Goal: Transaction & Acquisition: Purchase product/service

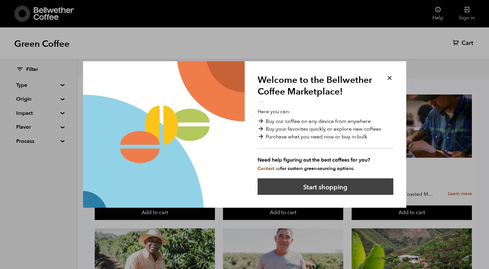
click at [314, 185] on button "Start shopping" at bounding box center [325, 187] width 136 height 16
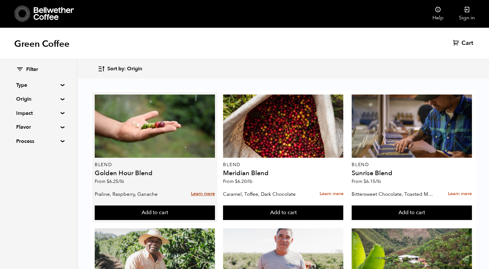
click at [202, 193] on link "Learn more" at bounding box center [203, 194] width 24 height 14
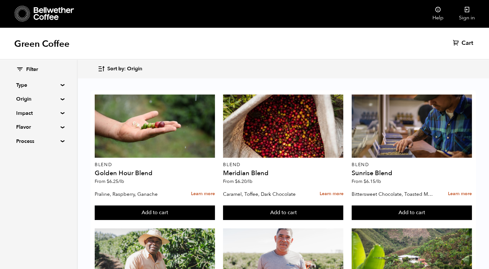
scroll to position [136, 0]
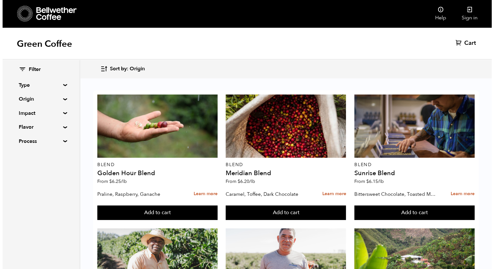
scroll to position [28, 0]
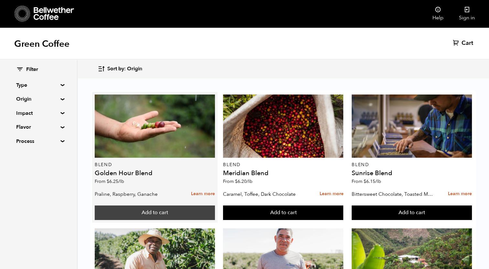
click at [159, 206] on button "Add to cart" at bounding box center [155, 213] width 120 height 15
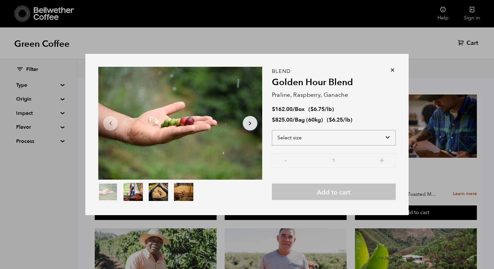
click at [383, 135] on select "Select size Bag (60kg) (132 lbs) Box (24 lbs)" at bounding box center [334, 138] width 124 height 16
select select "bag-3"
click at [272, 130] on select "Select size Bag (60kg) (132 lbs) Box (24 lbs)" at bounding box center [334, 138] width 124 height 16
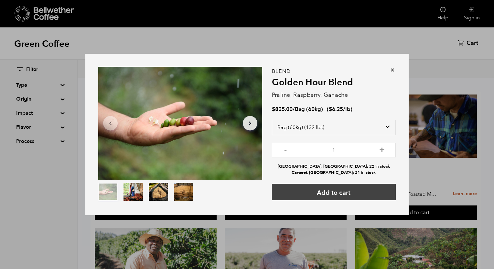
click at [341, 196] on button "Add to cart" at bounding box center [334, 192] width 124 height 16
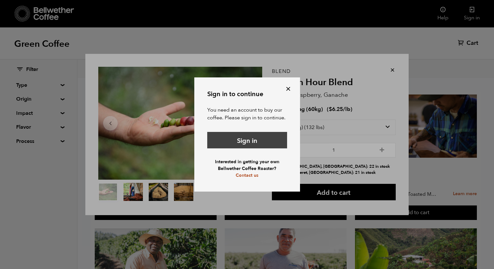
click at [241, 139] on link "Sign in" at bounding box center [247, 140] width 80 height 16
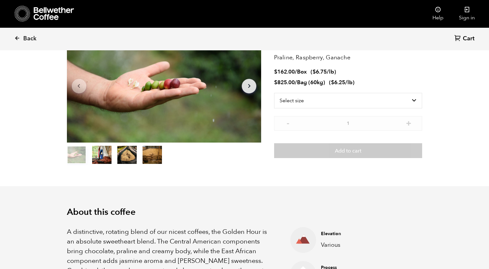
scroll to position [53, 0]
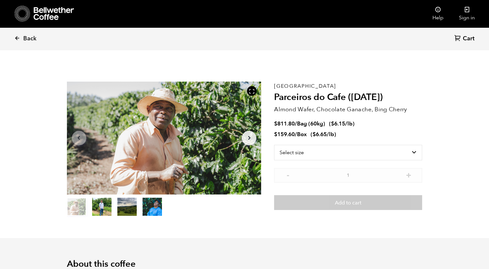
scroll to position [281, 344]
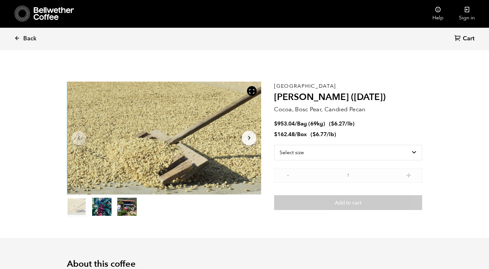
scroll to position [281, 344]
click at [17, 37] on icon at bounding box center [17, 38] width 6 height 6
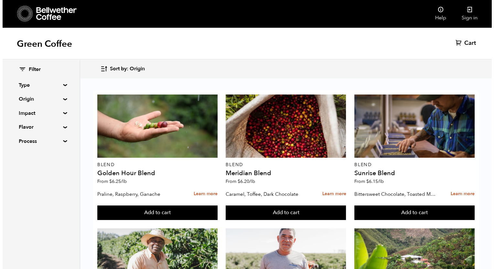
scroll to position [46, 0]
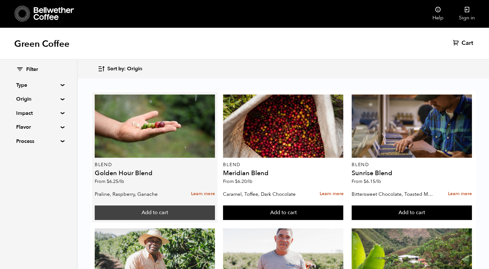
click at [153, 206] on button "Add to cart" at bounding box center [155, 213] width 120 height 15
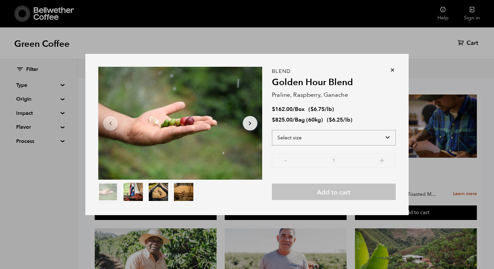
click at [387, 137] on select "Select size Bag (60kg) (132 lbs) Box (24 lbs)" at bounding box center [334, 138] width 124 height 16
select select "bag-3"
click at [272, 130] on select "Select size Bag (60kg) (132 lbs) Box (24 lbs)" at bounding box center [334, 138] width 124 height 16
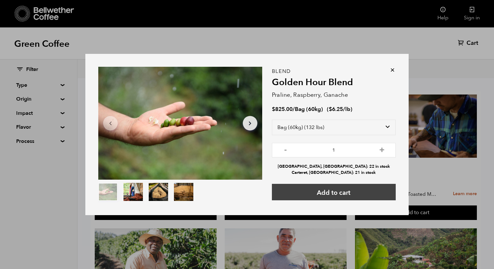
click at [332, 193] on button "Add to cart" at bounding box center [334, 192] width 124 height 16
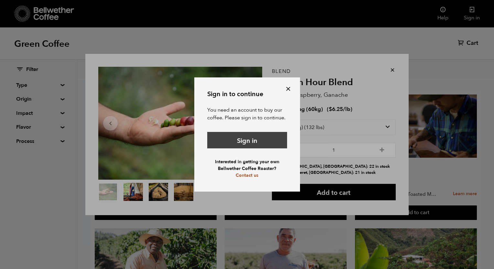
click at [255, 143] on link "Sign in" at bounding box center [247, 140] width 80 height 16
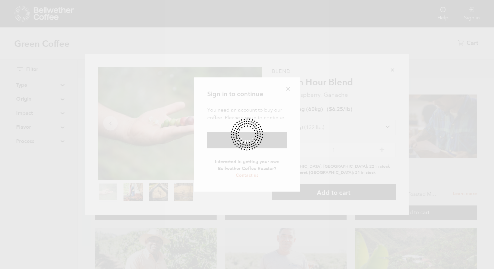
click at [287, 88] on div at bounding box center [247, 134] width 494 height 269
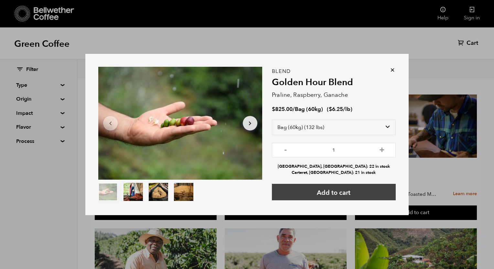
click at [329, 192] on button "Add to cart" at bounding box center [334, 192] width 124 height 16
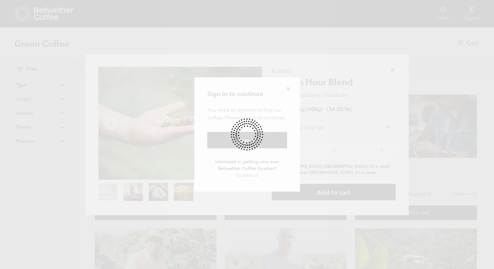
click at [389, 51] on div at bounding box center [247, 134] width 494 height 269
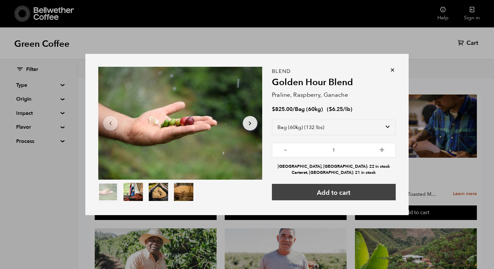
click at [329, 191] on button "Add to cart" at bounding box center [334, 192] width 124 height 16
